Goal: Information Seeking & Learning: Learn about a topic

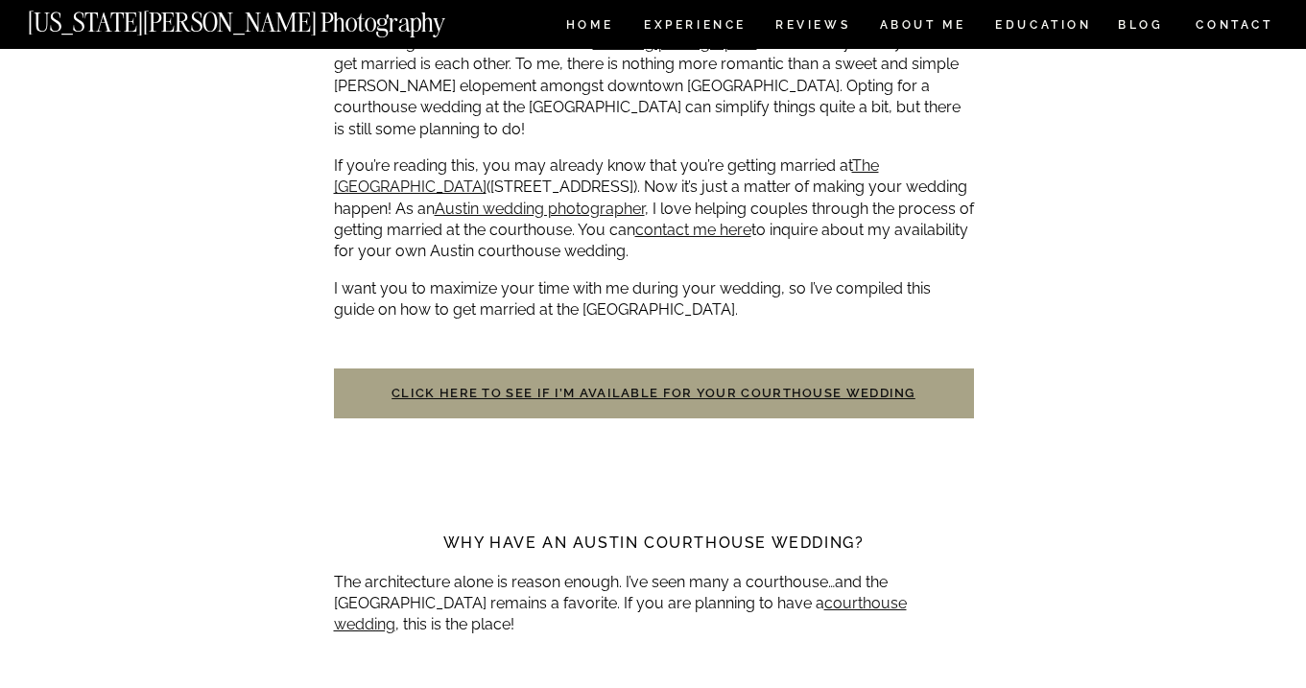
scroll to position [572, 0]
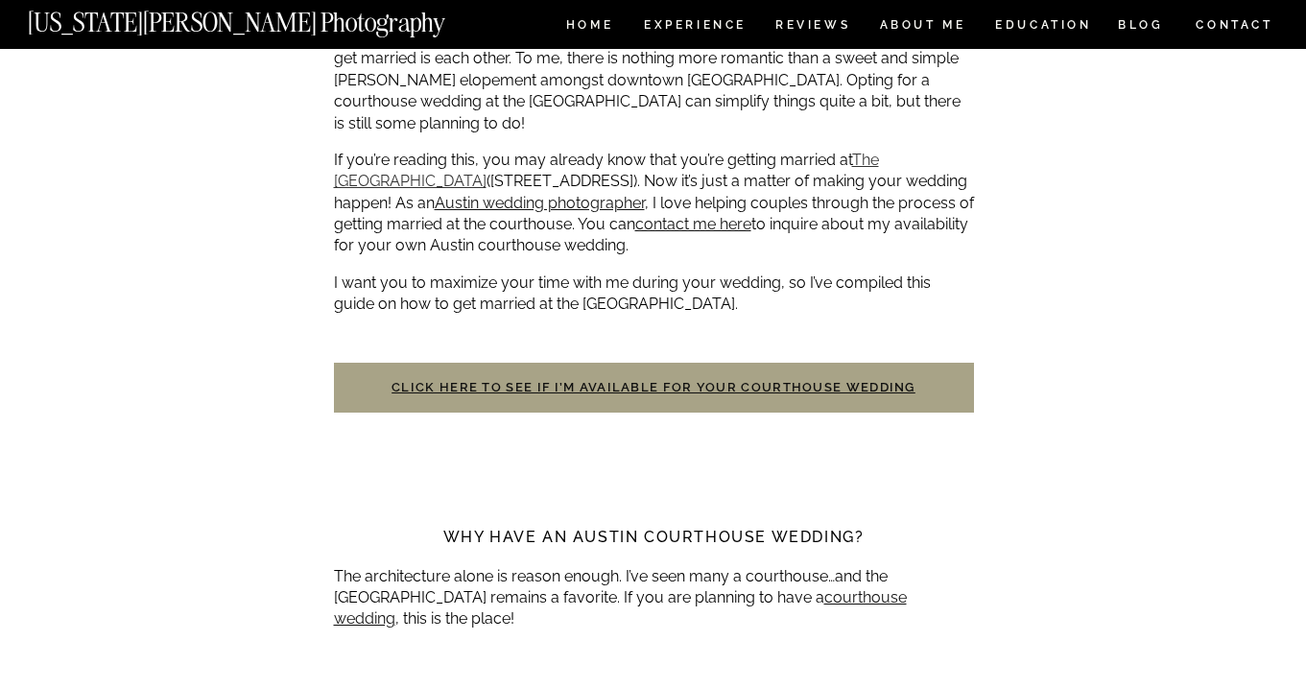
click at [409, 179] on link "The Travis County Courthouse" at bounding box center [606, 170] width 545 height 39
click at [430, 186] on p "If you’re reading this, you may already know that you’re getting married at The…" at bounding box center [654, 203] width 640 height 107
click at [426, 179] on link "The Travis County Courthouse" at bounding box center [606, 170] width 545 height 39
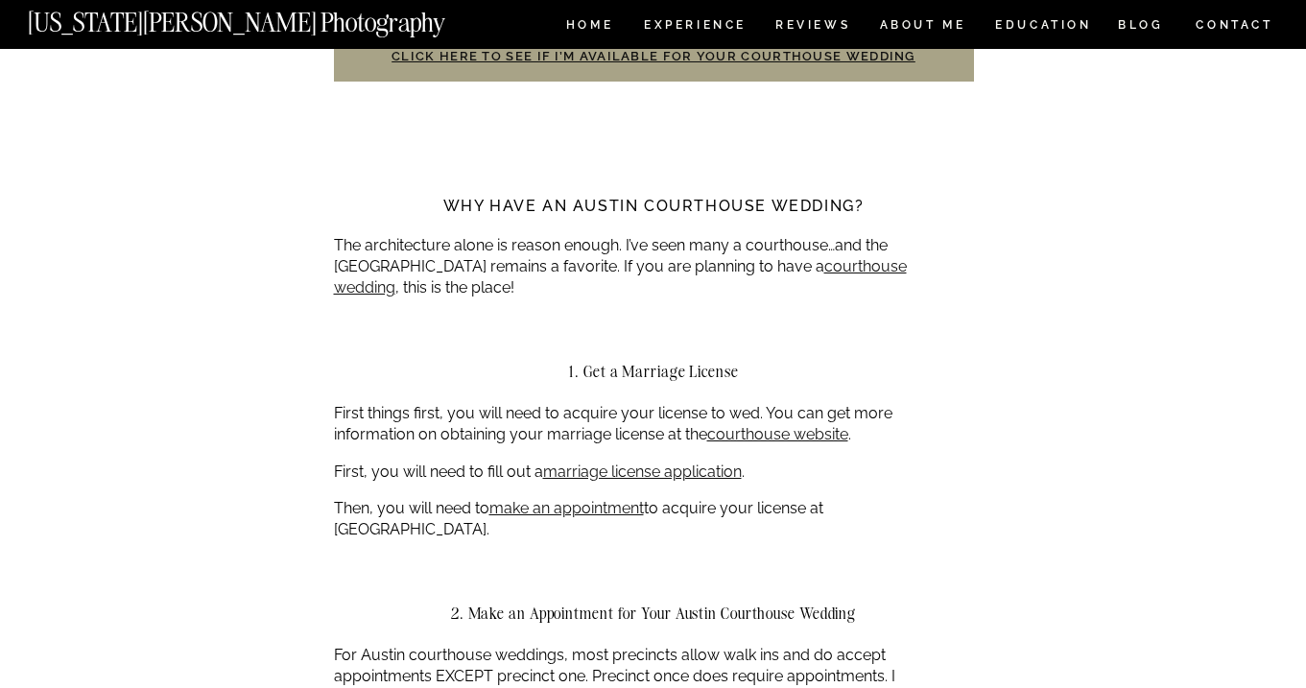
scroll to position [907, 0]
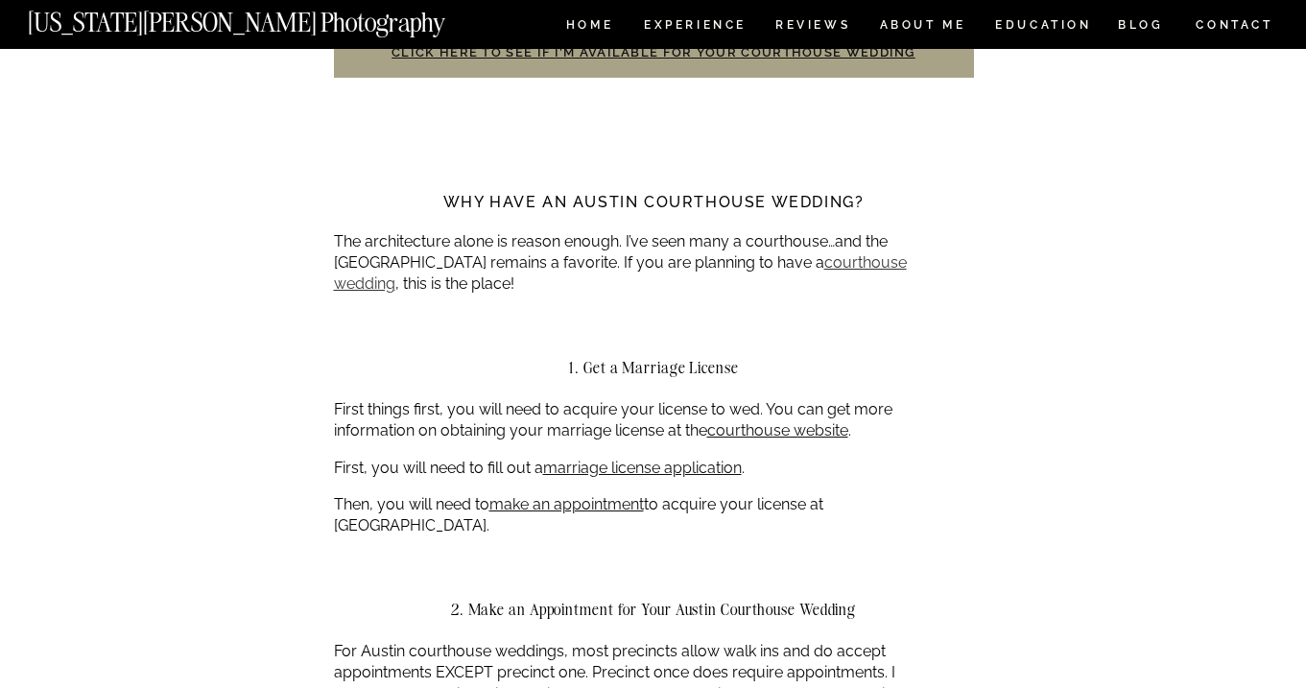
click at [825, 255] on link "courthouse wedding" at bounding box center [620, 272] width 573 height 39
click at [583, 496] on link "make an appointment" at bounding box center [566, 504] width 155 height 18
click at [737, 424] on link "courthouse website" at bounding box center [777, 430] width 141 height 18
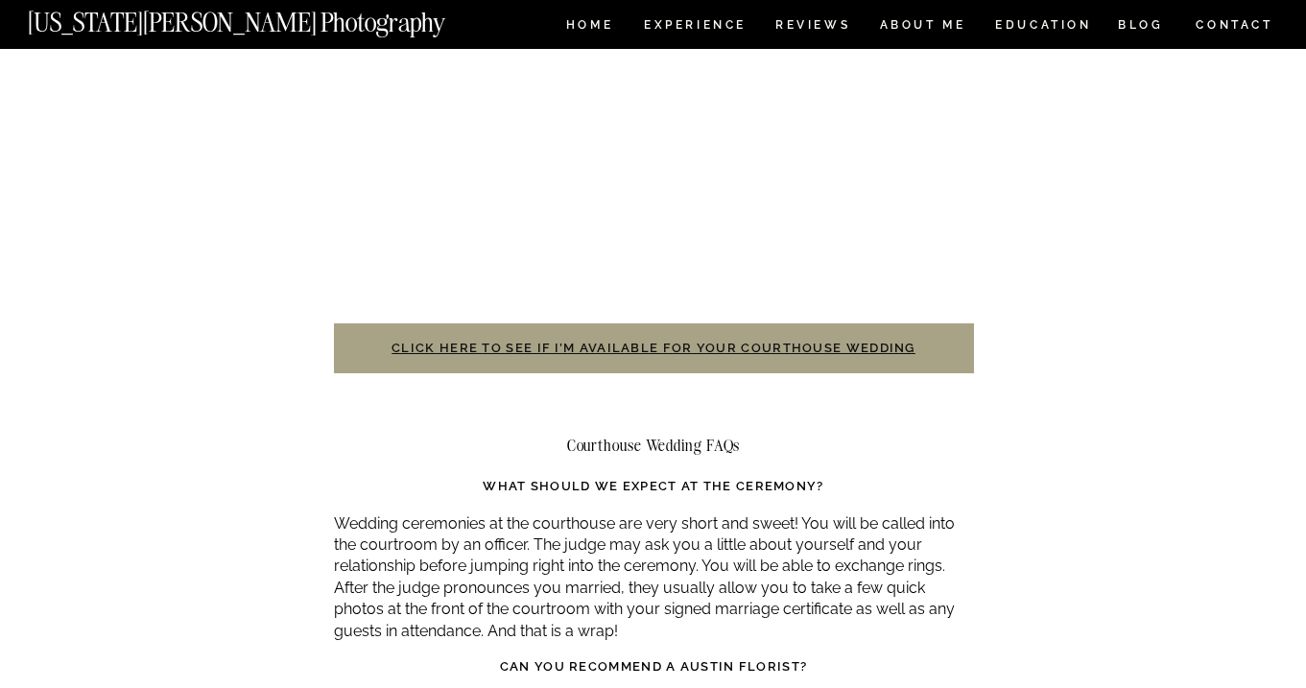
scroll to position [4025, 0]
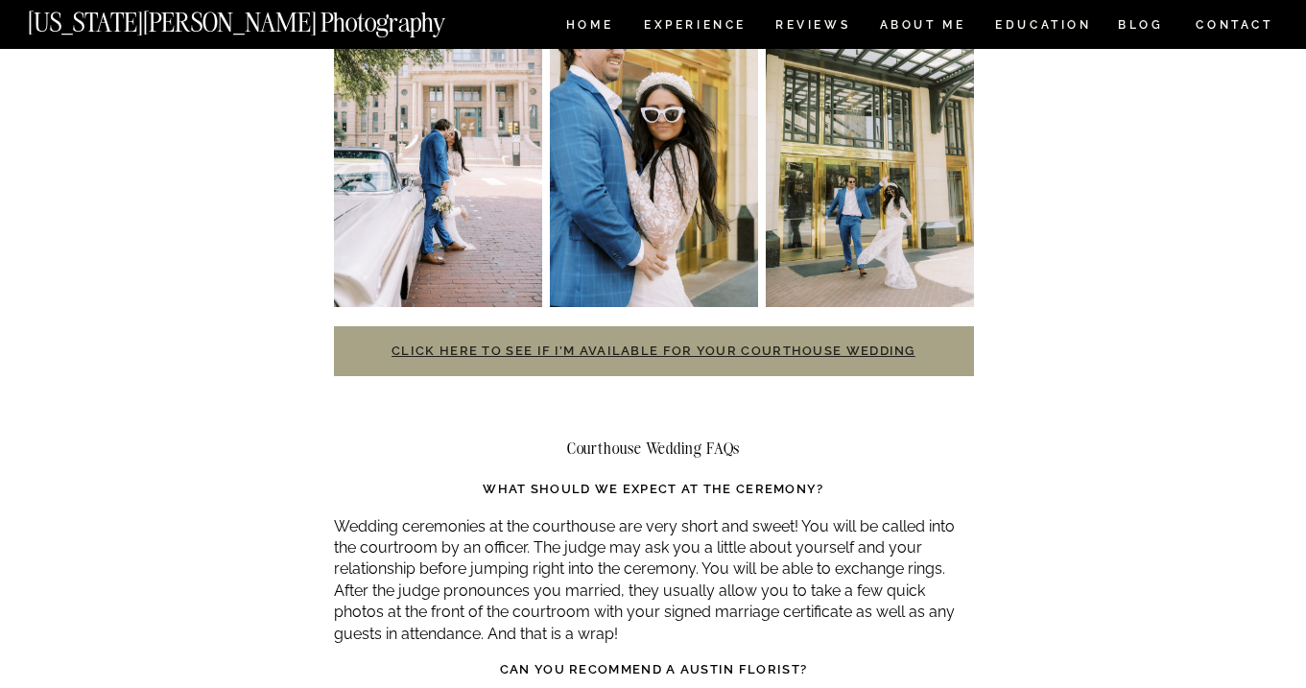
click at [670, 344] on link "Click here to see if I’m available for your courthouse wedding" at bounding box center [654, 351] width 524 height 14
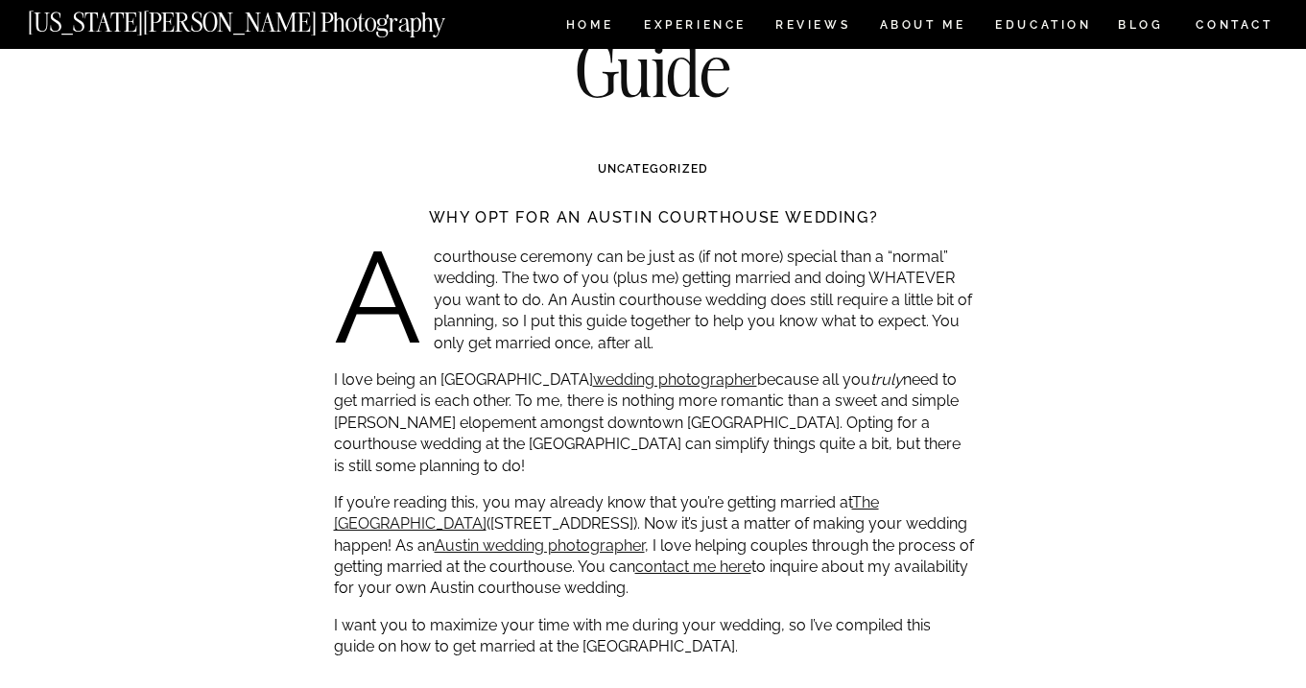
scroll to position [263, 0]
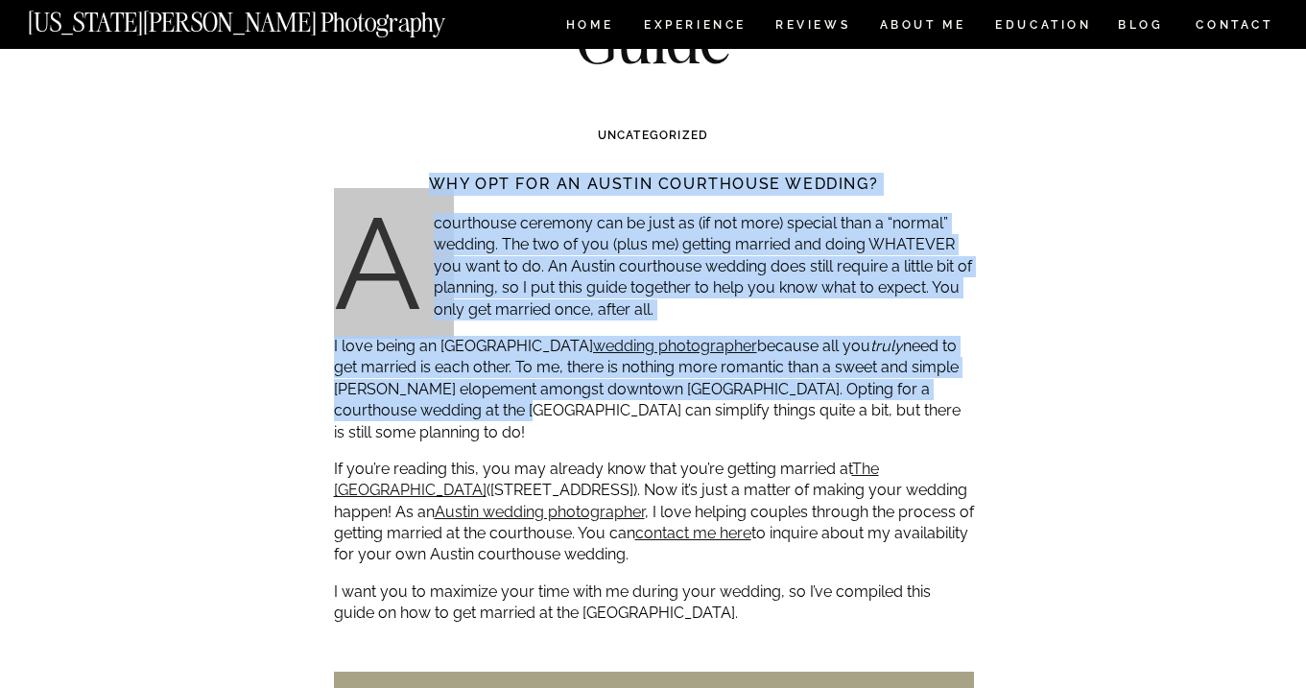
drag, startPoint x: 330, startPoint y: 400, endPoint x: 469, endPoint y: 407, distance: 139.3
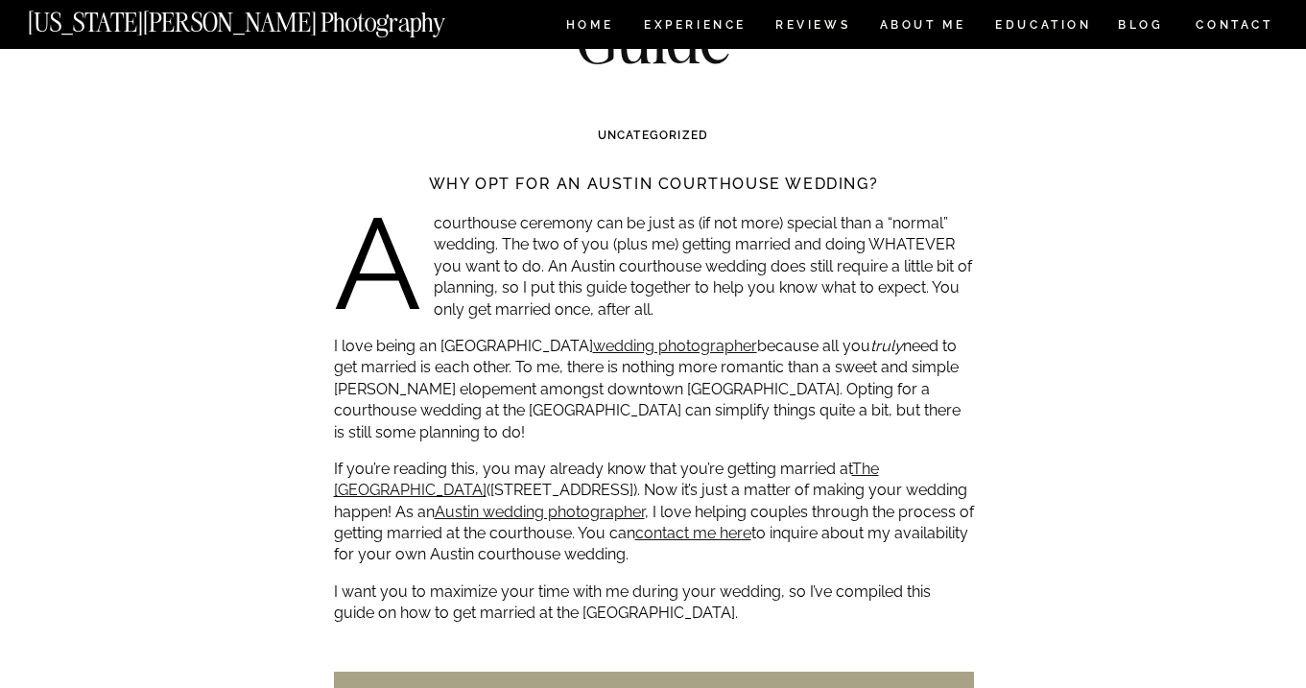
click at [526, 401] on p "I love being an Austin courthouse wedding photographer because all you truly ne…" at bounding box center [654, 389] width 640 height 107
drag, startPoint x: 509, startPoint y: 406, endPoint x: 336, endPoint y: 410, distance: 172.8
click at [336, 410] on p "I love being an Austin courthouse wedding photographer because all you truly ne…" at bounding box center [654, 389] width 640 height 107
copy p "Travis County Courthouse"
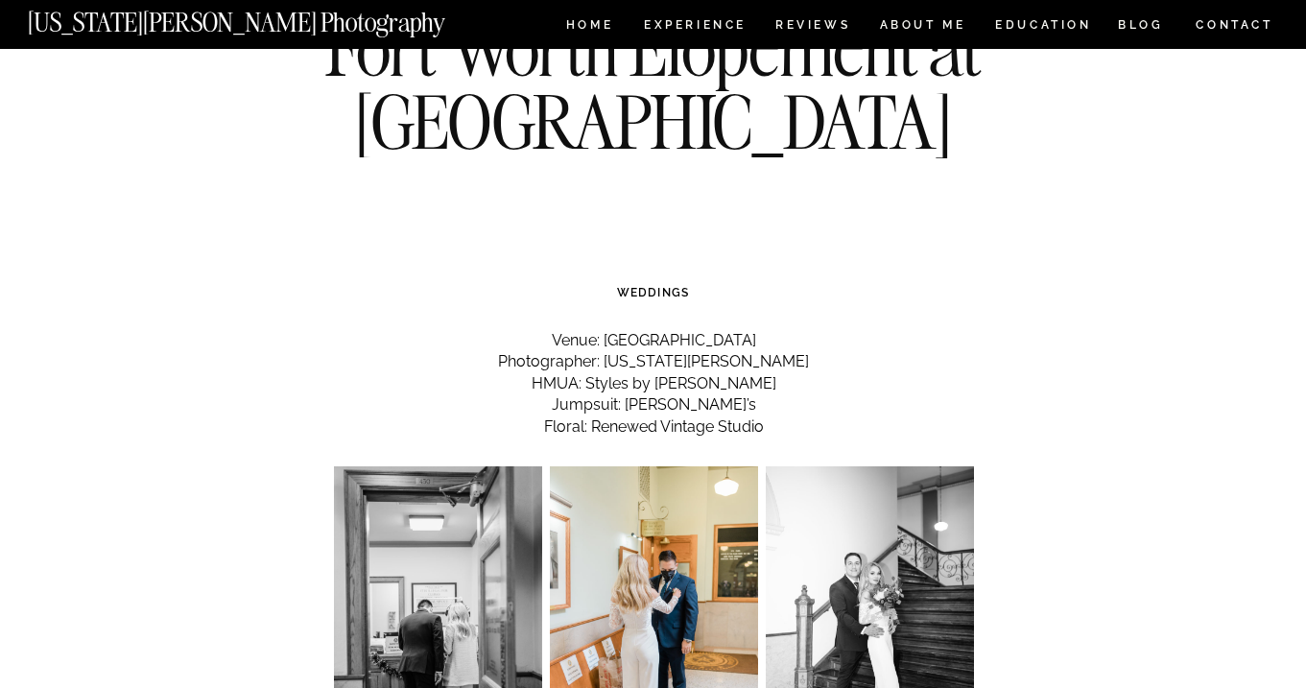
scroll to position [112, 0]
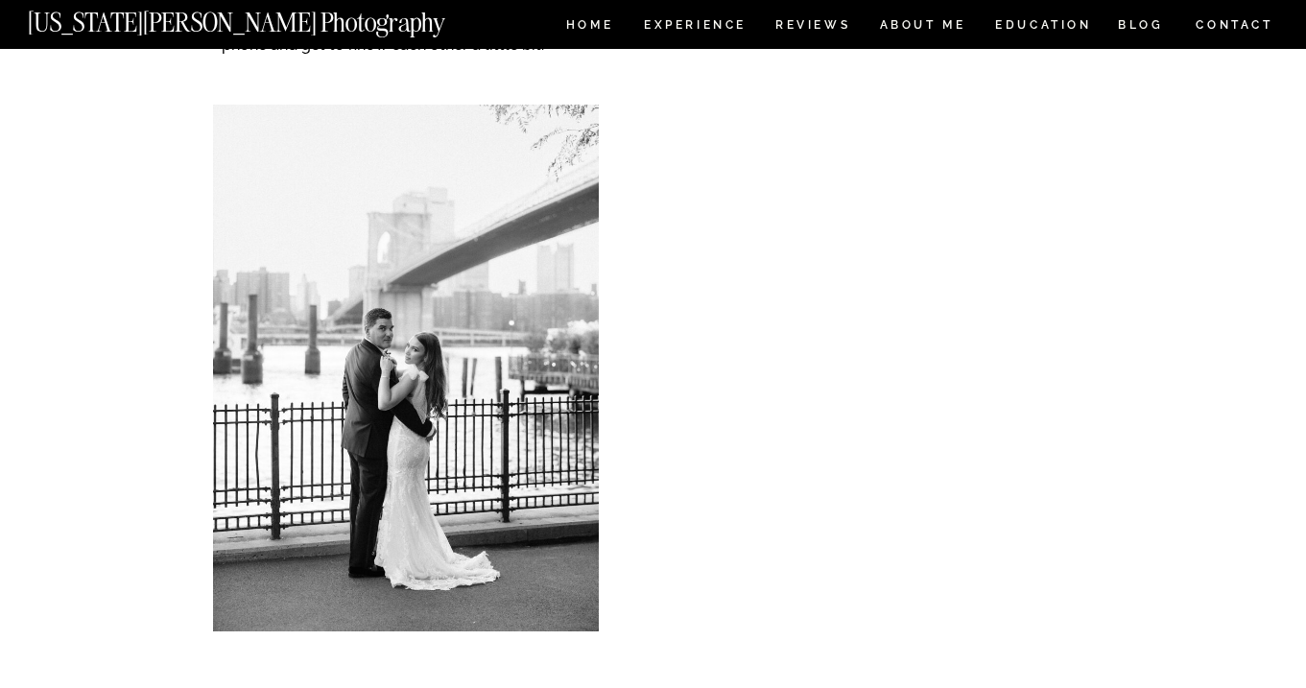
scroll to position [518, 0]
